Goal: Complete application form

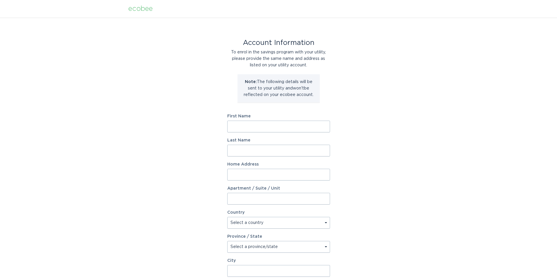
click at [267, 126] on input "First Name" at bounding box center [278, 127] width 103 height 12
type input "[PERSON_NAME]"
type input "[STREET_ADDRESS]"
click at [250, 222] on select "Select a country [GEOGRAPHIC_DATA] [GEOGRAPHIC_DATA]" at bounding box center [278, 223] width 103 height 12
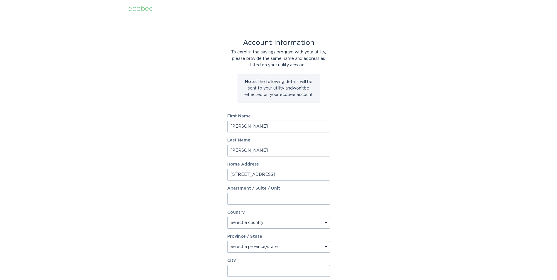
select select "US"
click at [227, 217] on select "Select a country [GEOGRAPHIC_DATA] [GEOGRAPHIC_DATA]" at bounding box center [278, 223] width 103 height 12
click at [243, 246] on select "Select a province/state [US_STATE] [US_STATE] [US_STATE] [US_STATE] [US_STATE] …" at bounding box center [278, 247] width 103 height 12
select select "MI"
click at [227, 241] on select "Select a province/state [US_STATE] [US_STATE] [US_STATE] [US_STATE] [US_STATE] …" at bounding box center [278, 247] width 103 height 12
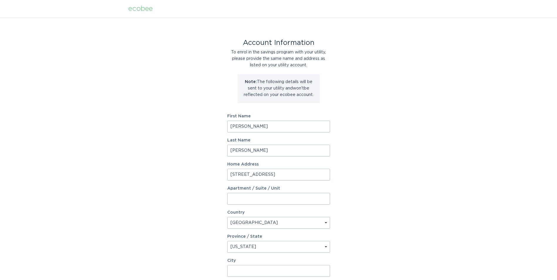
click at [247, 264] on div "City" at bounding box center [278, 268] width 103 height 18
click at [247, 268] on input "City" at bounding box center [278, 271] width 103 height 12
type input "[GEOGRAPHIC_DATA]"
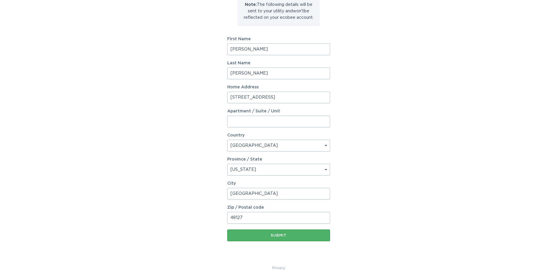
type input "48127"
click at [288, 235] on div "Submit" at bounding box center [278, 236] width 97 height 4
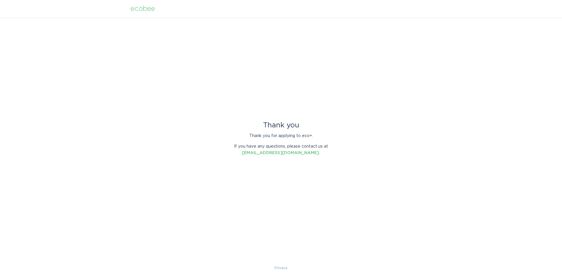
click at [138, 6] on div "ecobee" at bounding box center [142, 9] width 24 height 6
click at [143, 8] on div "ecobee" at bounding box center [142, 9] width 24 height 6
click at [281, 155] on link "[EMAIL_ADDRESS][DOMAIN_NAME]" at bounding box center [280, 153] width 77 height 4
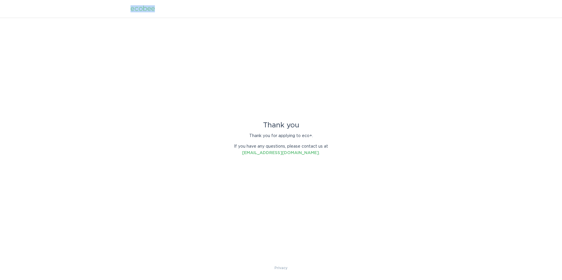
click at [136, 6] on div "ecobee" at bounding box center [142, 9] width 24 height 6
click at [143, 9] on div "ecobee" at bounding box center [142, 9] width 24 height 6
